Goal: Find specific page/section: Find specific page/section

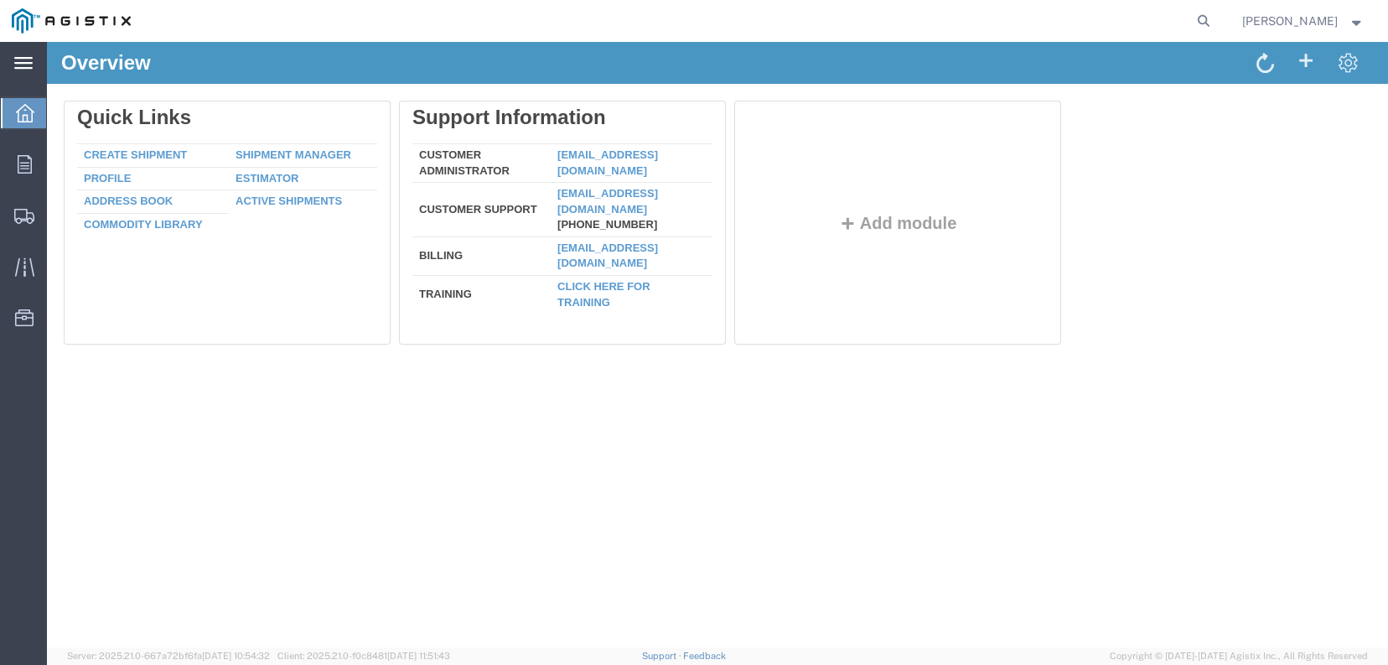
click at [18, 62] on icon at bounding box center [23, 63] width 18 height 13
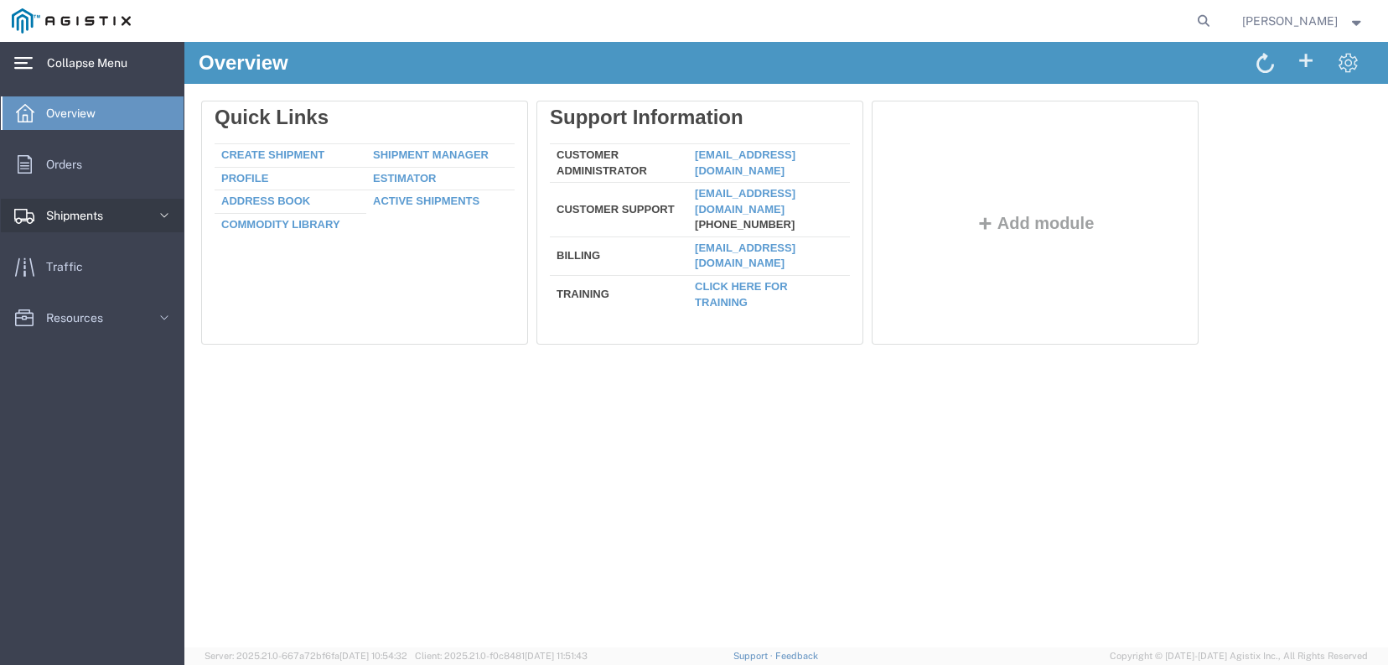
click at [80, 216] on span "Shipments" at bounding box center [80, 216] width 69 height 34
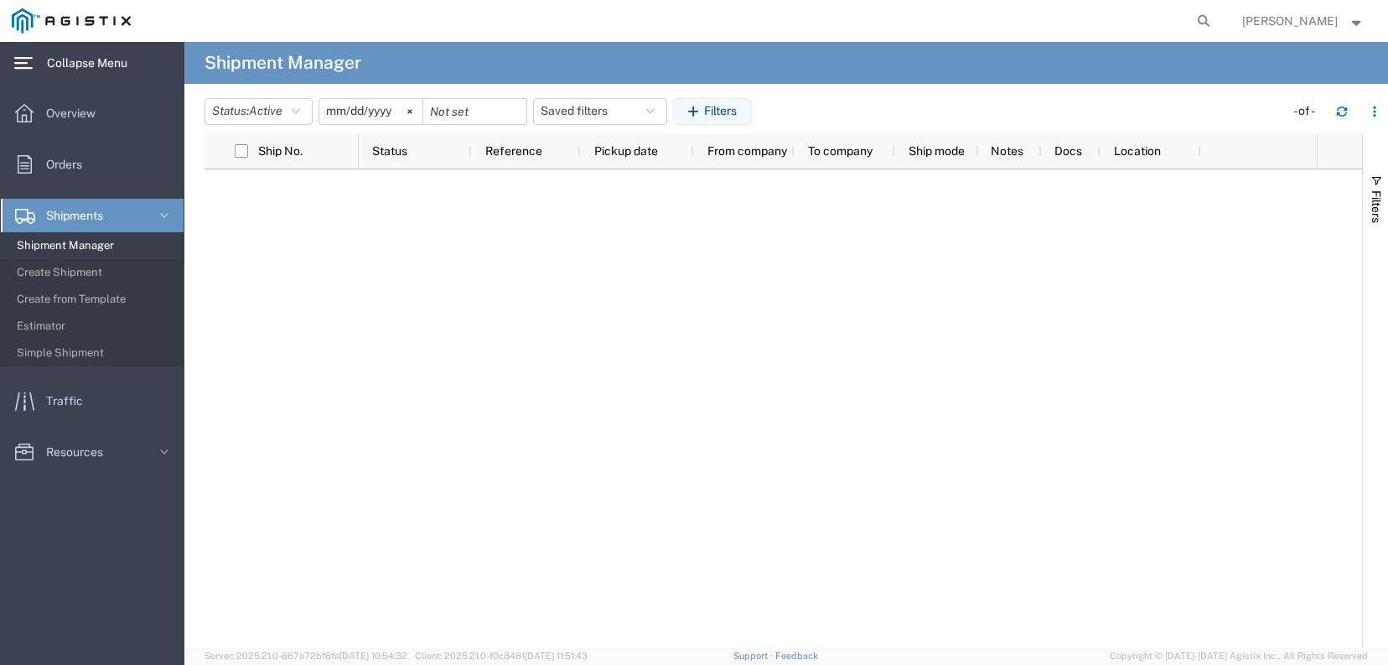
click at [85, 240] on span "Shipment Manager" at bounding box center [94, 246] width 155 height 34
click at [68, 164] on span "Orders" at bounding box center [70, 164] width 48 height 34
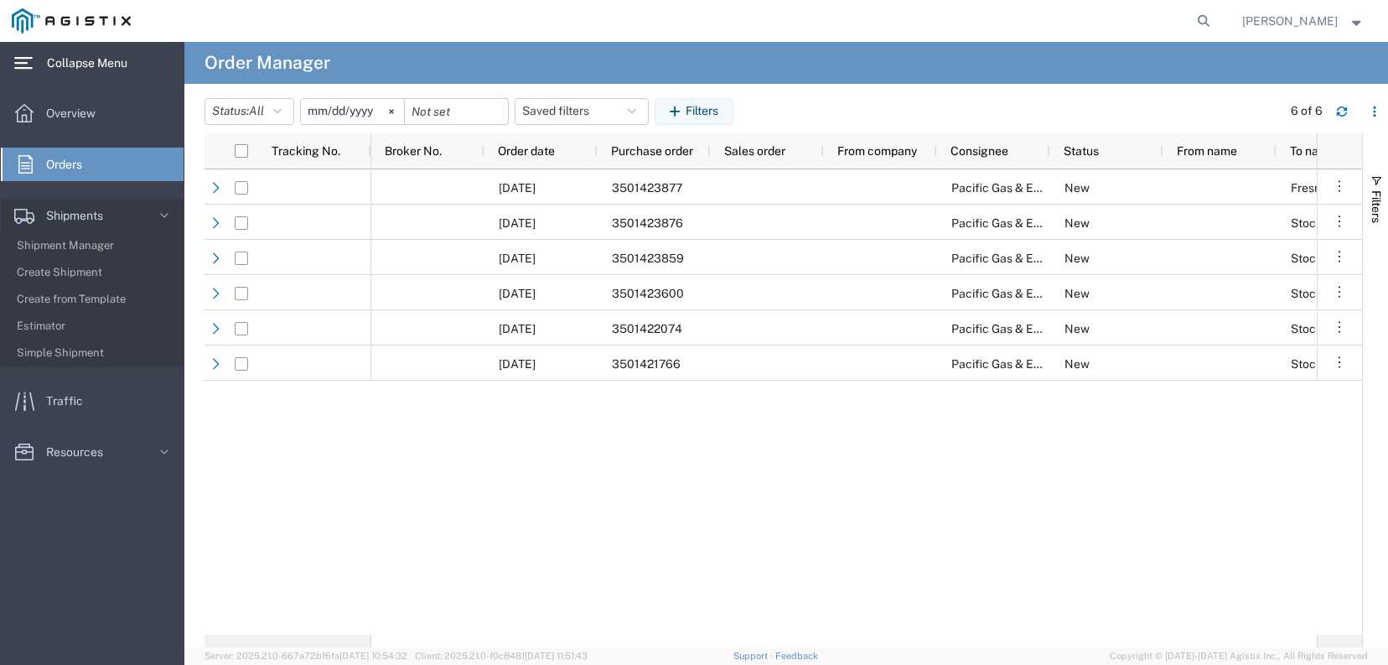
click at [817, 463] on div "[DATE] 3501423877 Pacific Gas & Electric Company New Fresno Materials Receiving…" at bounding box center [843, 401] width 945 height 465
